Goal: Task Accomplishment & Management: Manage account settings

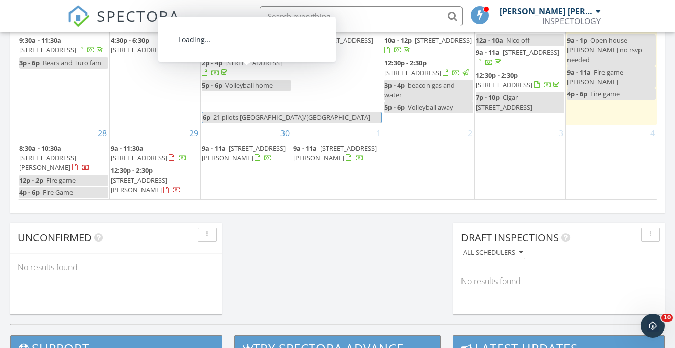
scroll to position [742, 0]
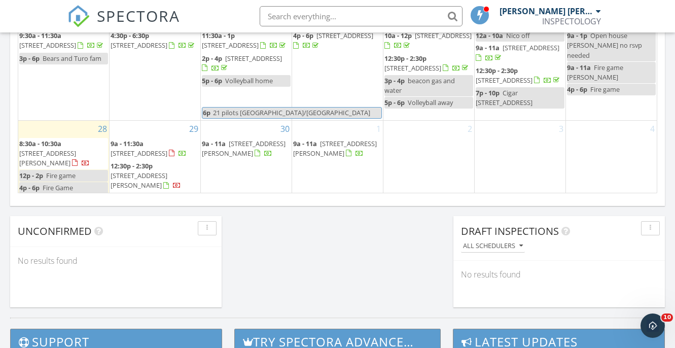
scroll to position [49, 0]
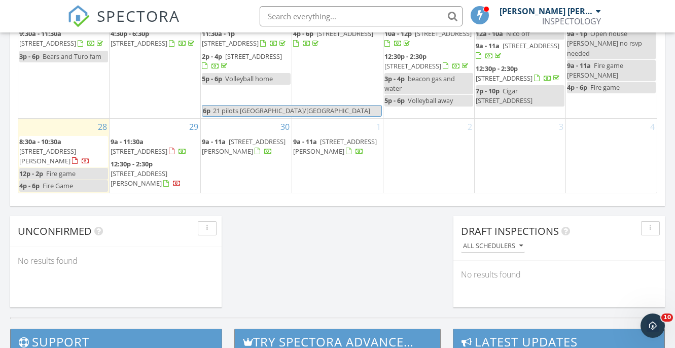
click at [71, 148] on span "6116 S Elizabeth St, Chicago 60636" at bounding box center [47, 156] width 57 height 19
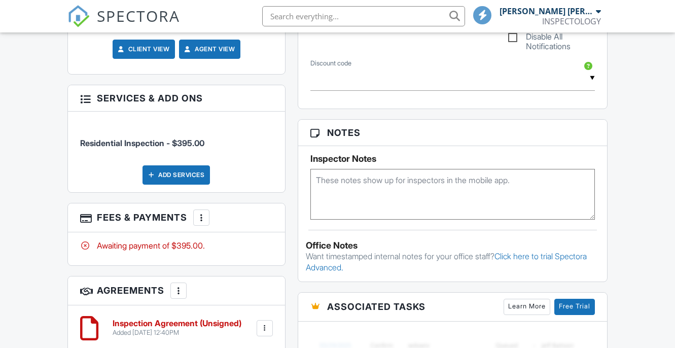
scroll to position [579, 0]
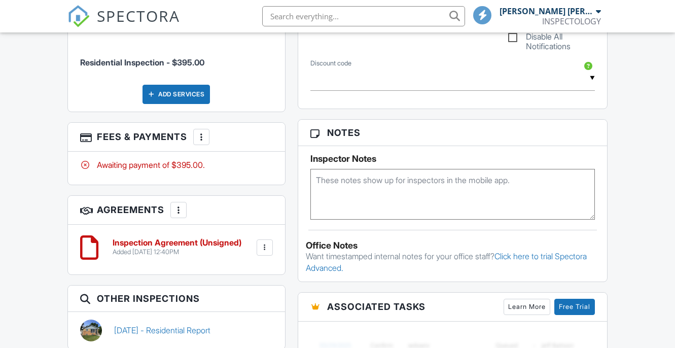
click at [203, 132] on div at bounding box center [201, 137] width 10 height 10
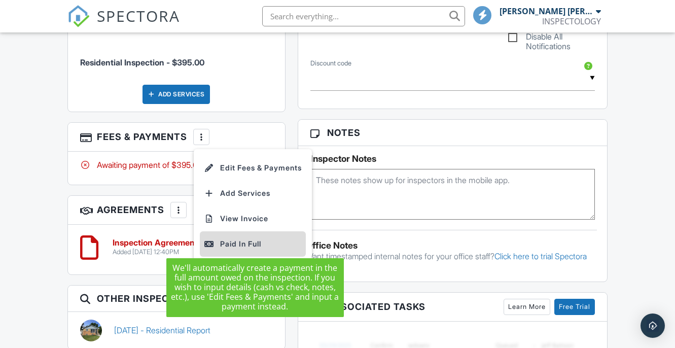
click at [253, 243] on div "Paid In Full" at bounding box center [253, 244] width 98 height 12
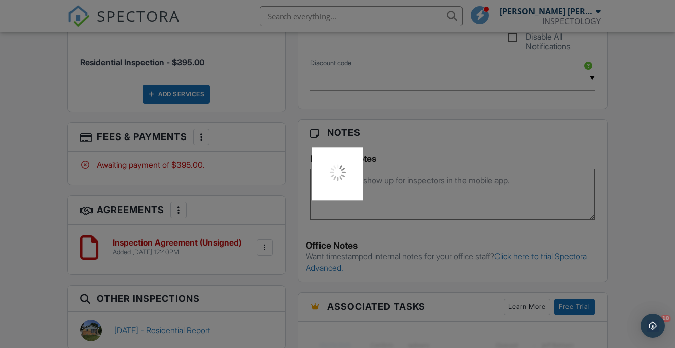
scroll to position [0, 0]
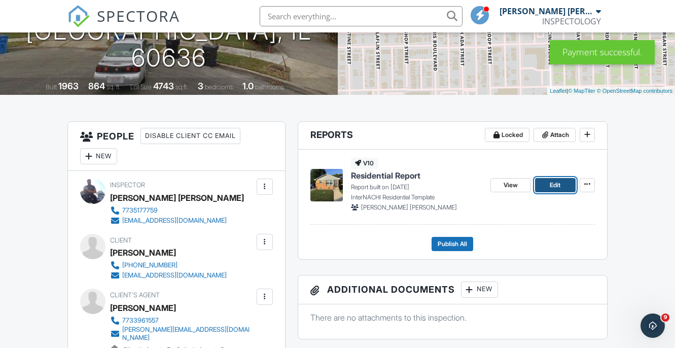
click at [548, 184] on link "Edit" at bounding box center [555, 185] width 41 height 14
